Goal: Task Accomplishment & Management: Complete application form

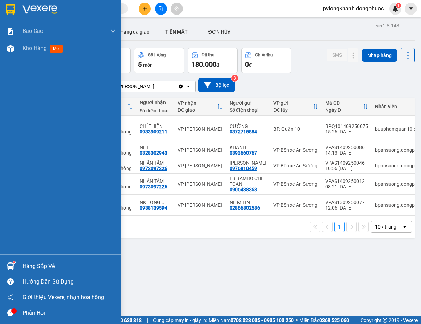
click at [22, 263] on div "Hàng sắp về" at bounding box center [60, 266] width 121 height 16
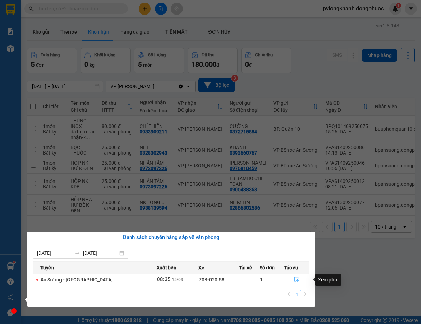
click at [295, 277] on icon "file-done" at bounding box center [296, 279] width 5 height 5
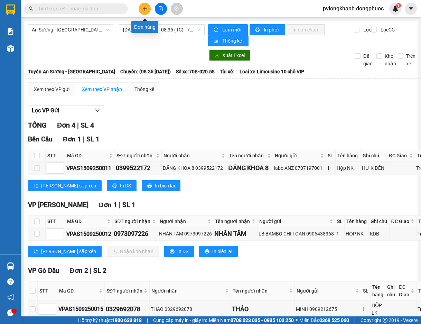
click at [142, 9] on button at bounding box center [145, 9] width 12 height 12
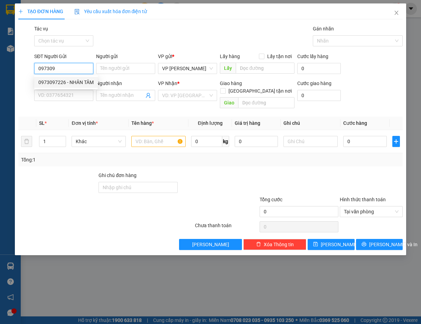
click at [73, 83] on div "0973097226 - NHÂN TÂM" at bounding box center [65, 82] width 55 height 8
type input "0973097226"
type input "NHÂN TÂM"
type input "0976810459"
type input "[PERSON_NAME]"
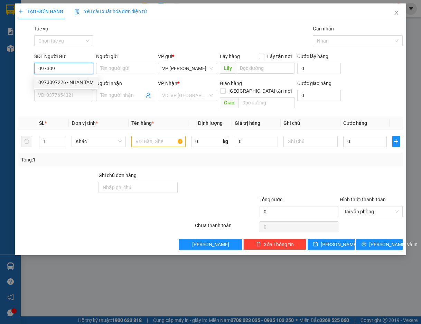
type input "Kdb"
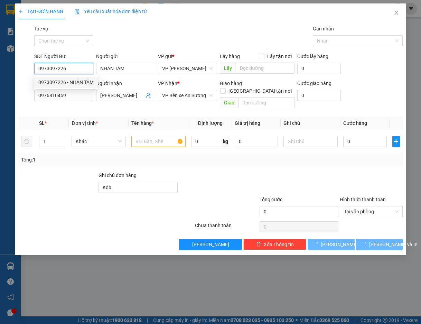
type input "25.000"
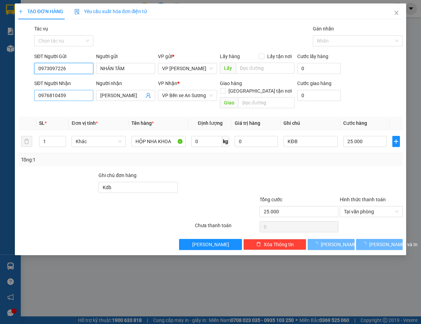
type input "0973097226"
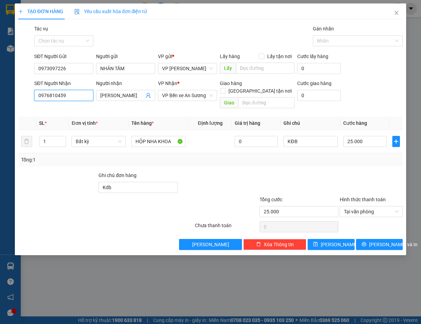
click at [81, 91] on input "0976810459" at bounding box center [63, 95] width 59 height 11
type input "0"
click at [88, 108] on div "0905776368 - LAB BAMBOO" at bounding box center [72, 109] width 68 height 8
type input "0905776368"
type input "LAB BAMBOO"
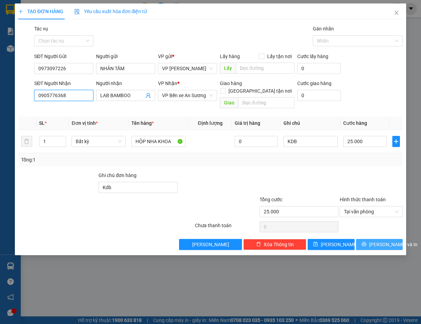
type input "0905776368"
click at [371, 239] on button "[PERSON_NAME] và In" at bounding box center [379, 244] width 47 height 11
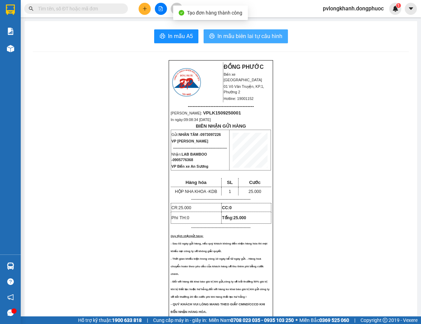
click at [255, 32] on span "In mẫu biên lai tự cấu hình" at bounding box center [249, 36] width 65 height 9
